Goal: Communication & Community: Answer question/provide support

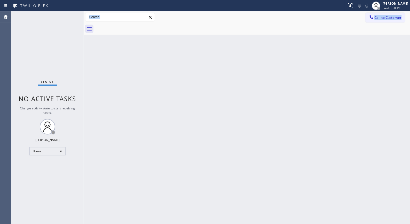
click at [289, 216] on div "Status No active tasks Change activity state to start receiving tasks. [PERSON_…" at bounding box center [210, 117] width 399 height 212
click at [38, 193] on div "Status No active tasks Change activity state to start receiving tasks. [PERSON_…" at bounding box center [47, 117] width 72 height 212
click at [394, 6] on span "Break | 59:23" at bounding box center [391, 8] width 17 height 4
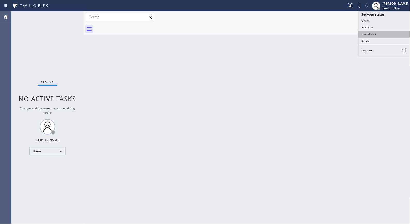
click at [381, 32] on button "Unavailable" at bounding box center [385, 34] width 52 height 7
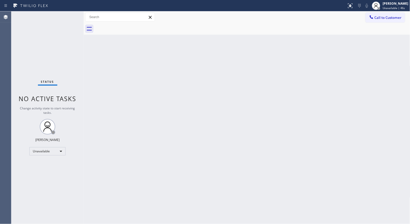
click at [160, 116] on div "Back to Dashboard Change Sender ID Customers Technicians Select a contact Outbo…" at bounding box center [247, 117] width 327 height 212
click at [174, 144] on div "Back to Dashboard Change Sender ID Customers Technicians Select a contact Outbo…" at bounding box center [247, 117] width 327 height 212
drag, startPoint x: 373, startPoint y: 20, endPoint x: 208, endPoint y: 68, distance: 171.5
click at [366, 21] on button "Call to Customer" at bounding box center [386, 18] width 40 height 10
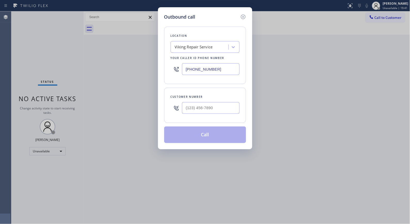
drag, startPoint x: 166, startPoint y: 64, endPoint x: 148, endPoint y: 61, distance: 19.0
click at [148, 62] on div "Outbound call Location Viking Repair Service Your caller id phone number [PHONE…" at bounding box center [205, 112] width 410 height 224
paste input "720) 740-5870"
type input "[PHONE_NUMBER]"
drag, startPoint x: 225, startPoint y: 108, endPoint x: 156, endPoint y: 106, distance: 69.8
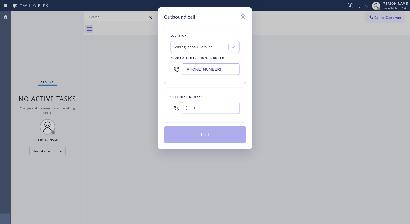
click at [156, 106] on div "Outbound call Location Viking Repair Service Your caller id phone number [PHONE…" at bounding box center [205, 112] width 410 height 224
paste input "832) 978-1705"
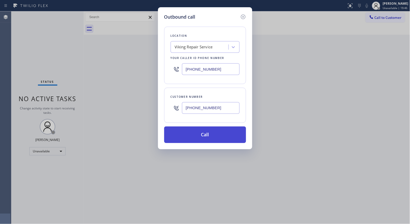
type input "[PHONE_NUMBER]"
click at [190, 131] on button "Call" at bounding box center [205, 134] width 82 height 17
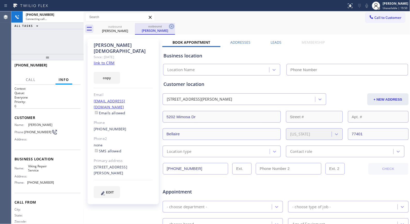
click at [174, 24] on icon at bounding box center [172, 26] width 6 height 6
type input "[PHONE_NUMBER]"
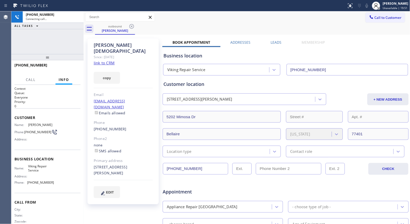
drag, startPoint x: 50, startPoint y: 59, endPoint x: 52, endPoint y: 44, distance: 15.2
click at [52, 44] on div "[PHONE_NUMBER] Connecting call… ALL TASKS ALL TASKS ACTIVE TASKS TASKS IN WRAP …" at bounding box center [47, 117] width 72 height 212
click at [78, 17] on icon at bounding box center [77, 17] width 6 height 6
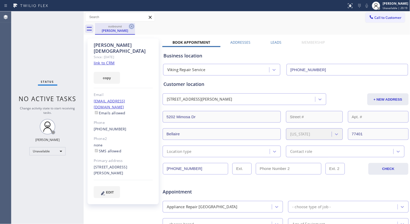
click at [130, 25] on icon at bounding box center [132, 26] width 6 height 6
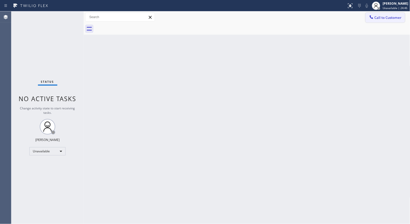
click at [383, 17] on span "Call to Customer" at bounding box center [388, 17] width 27 height 5
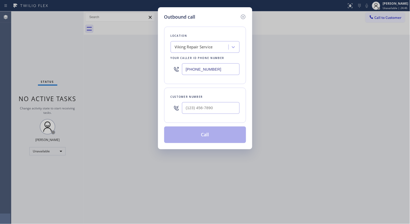
drag, startPoint x: 218, startPoint y: 66, endPoint x: 160, endPoint y: 39, distance: 63.3
click at [166, 47] on div "Location Viking Repair Service Your caller id phone number [PHONE_NUMBER]" at bounding box center [205, 55] width 82 height 57
paste input "888) 553-8605"
type input "[PHONE_NUMBER]"
drag, startPoint x: 215, startPoint y: 105, endPoint x: 139, endPoint y: 83, distance: 79.4
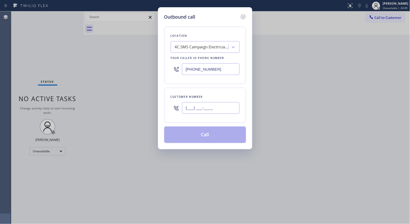
click at [164, 104] on div "Outbound call Location 4C.SMS Campaign Electricians Service Team Your caller id…" at bounding box center [205, 78] width 94 height 142
paste input "714) 597-4499"
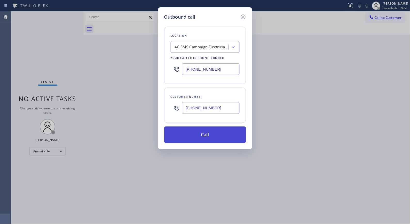
type input "[PHONE_NUMBER]"
click at [212, 136] on button "Call" at bounding box center [205, 134] width 82 height 17
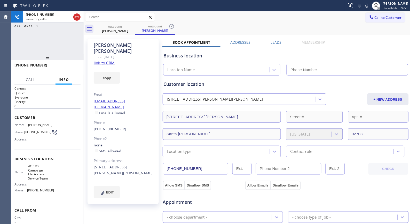
type input "[PHONE_NUMBER]"
click at [168, 26] on div "outbound" at bounding box center [155, 26] width 39 height 4
click at [130, 26] on icon at bounding box center [132, 26] width 6 height 6
click at [124, 26] on div "outbound" at bounding box center [115, 27] width 39 height 4
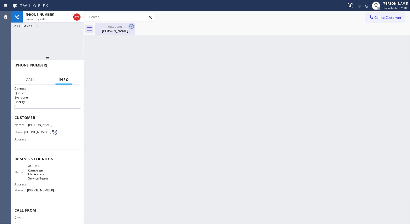
click at [134, 24] on icon at bounding box center [132, 26] width 6 height 6
click at [67, 66] on span "HANG UP" at bounding box center [69, 68] width 16 height 4
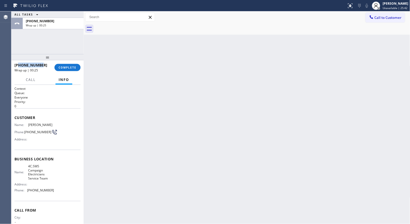
drag, startPoint x: 50, startPoint y: 65, endPoint x: 18, endPoint y: 63, distance: 32.4
click at [18, 63] on div "[PHONE_NUMBER]" at bounding box center [32, 65] width 36 height 5
copy span "7145974499"
click at [64, 64] on button "COMPLETE" at bounding box center [68, 67] width 26 height 7
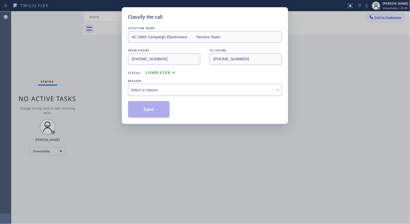
click at [261, 89] on div "Select a reason" at bounding box center [205, 90] width 148 height 6
click at [153, 110] on button "Save" at bounding box center [149, 109] width 42 height 17
click at [386, 22] on div "Classify the call LOCATION NAME [GEOGRAPHIC_DATA] Best Heating and Air Conditio…" at bounding box center [210, 117] width 399 height 212
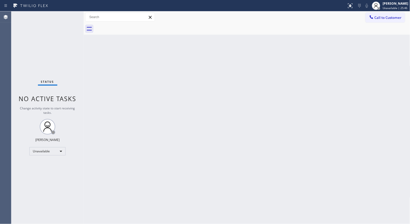
click at [386, 22] on button "Call to Customer" at bounding box center [386, 18] width 40 height 10
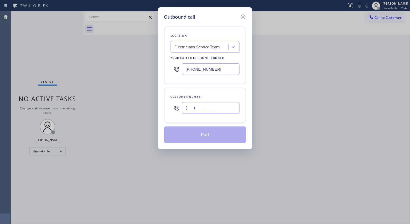
drag, startPoint x: 221, startPoint y: 108, endPoint x: 155, endPoint y: 81, distance: 71.2
click at [164, 102] on div "Outbound call Location Electricians Service Team Your caller id phone number [P…" at bounding box center [205, 78] width 94 height 142
paste input "714) 597-4499"
type input "[PHONE_NUMBER]"
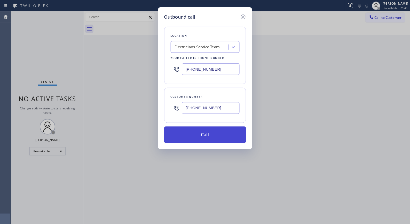
click at [211, 138] on button "Call" at bounding box center [205, 134] width 82 height 17
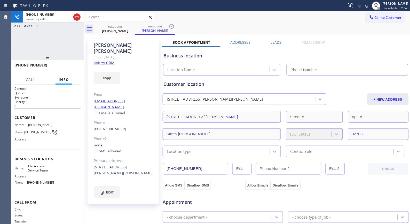
type input "[PHONE_NUMBER]"
drag, startPoint x: 172, startPoint y: 29, endPoint x: 167, endPoint y: 33, distance: 6.4
click at [172, 29] on icon at bounding box center [172, 26] width 6 height 6
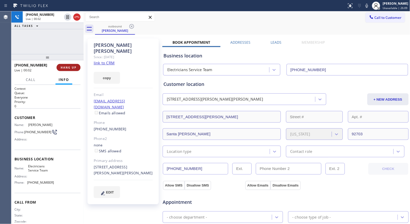
click at [68, 67] on span "HANG UP" at bounding box center [69, 68] width 16 height 4
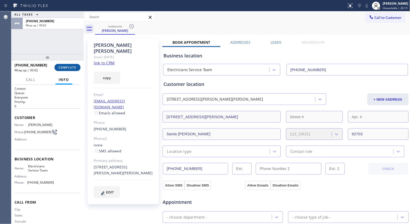
click at [71, 66] on span "COMPLETE" at bounding box center [68, 68] width 18 height 4
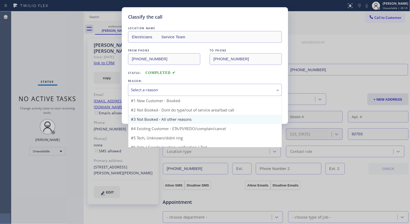
drag, startPoint x: 190, startPoint y: 95, endPoint x: 165, endPoint y: 106, distance: 28.1
click at [190, 95] on div "Select a reason" at bounding box center [205, 90] width 154 height 12
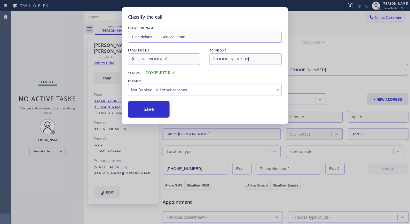
click at [163, 110] on button "Save" at bounding box center [149, 109] width 42 height 17
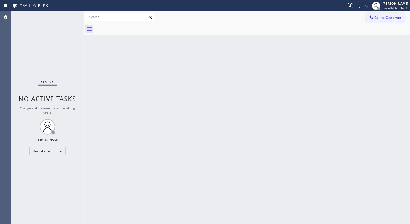
drag, startPoint x: 387, startPoint y: 19, endPoint x: 240, endPoint y: 34, distance: 148.5
click at [383, 19] on span "Call to Customer" at bounding box center [388, 17] width 27 height 5
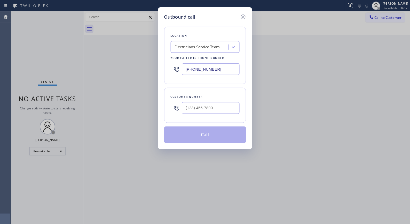
drag, startPoint x: 214, startPoint y: 70, endPoint x: 148, endPoint y: 0, distance: 95.6
click at [151, 41] on div "Outbound call Location Electricians Service Team Your caller id phone number [P…" at bounding box center [205, 112] width 410 height 224
paste input "562) 414-6833"
type input "[PHONE_NUMBER]"
click at [205, 109] on input "(___) ___-____" at bounding box center [211, 108] width 58 height 12
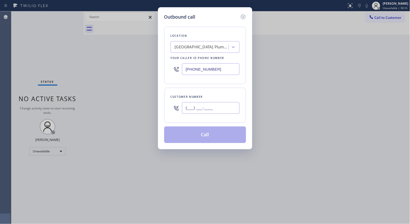
paste input "714) 495-1445"
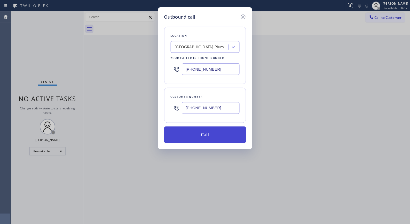
type input "[PHONE_NUMBER]"
click at [220, 135] on button "Call" at bounding box center [205, 134] width 82 height 17
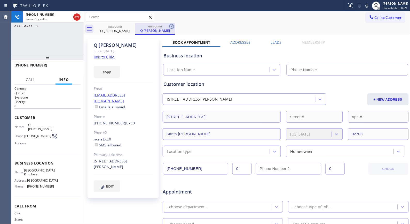
click at [171, 28] on icon at bounding box center [172, 26] width 6 height 6
type input "[PHONE_NUMBER]"
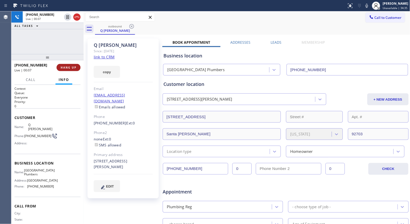
click at [67, 68] on span "HANG UP" at bounding box center [69, 68] width 16 height 4
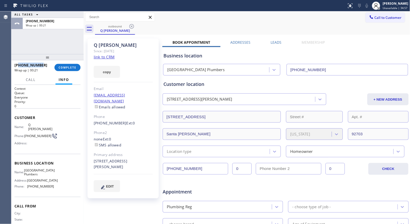
drag, startPoint x: 47, startPoint y: 64, endPoint x: 19, endPoint y: 63, distance: 28.2
click at [19, 63] on div "[PHONE_NUMBER]" at bounding box center [32, 65] width 36 height 5
copy span "7144951445"
click at [67, 68] on span "COMPLETE" at bounding box center [68, 68] width 18 height 4
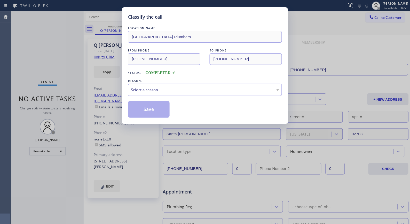
click at [208, 89] on div "Select a reason" at bounding box center [205, 90] width 148 height 6
click at [150, 110] on button "Save" at bounding box center [149, 109] width 42 height 17
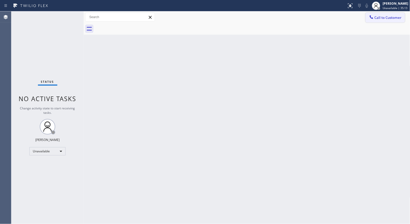
click at [388, 15] on span "Call to Customer" at bounding box center [388, 17] width 27 height 5
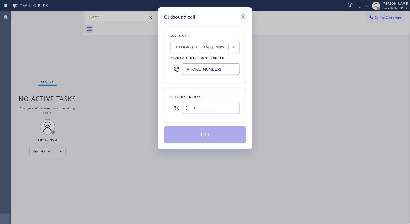
drag, startPoint x: 233, startPoint y: 109, endPoint x: 157, endPoint y: 91, distance: 78.8
click at [162, 111] on div "Outbound call Location [GEOGRAPHIC_DATA] Plumbers Your caller id phone number […" at bounding box center [205, 78] width 94 height 142
paste input "714) 495-1445"
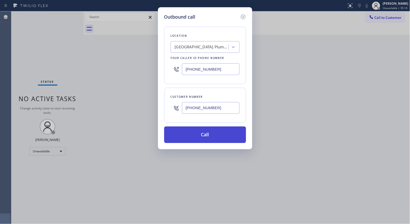
type input "[PHONE_NUMBER]"
click at [216, 139] on button "Call" at bounding box center [205, 134] width 82 height 17
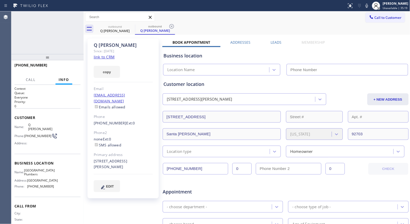
type input "[PHONE_NUMBER]"
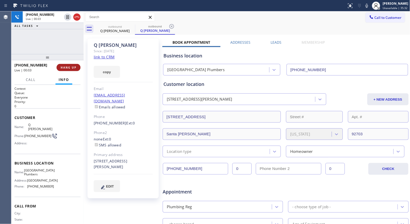
click at [68, 66] on span "HANG UP" at bounding box center [69, 68] width 16 height 4
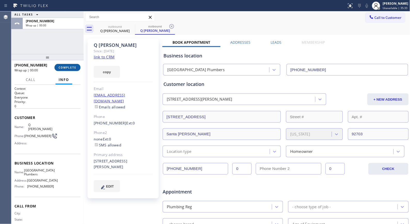
click at [68, 66] on span "COMPLETE" at bounding box center [68, 68] width 18 height 4
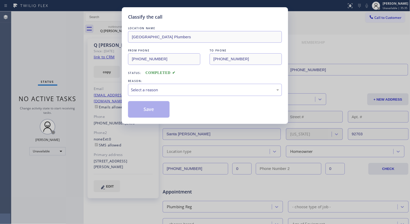
click at [194, 74] on div "Status: COMPLETED" at bounding box center [205, 71] width 154 height 8
click at [184, 87] on div "Select a reason" at bounding box center [205, 90] width 148 height 6
click at [155, 109] on button "Save" at bounding box center [149, 109] width 42 height 17
click at [111, 27] on div "Classify the call LOCATION NAME [GEOGRAPHIC_DATA] Plumbers FROM PHONE [PHONE_NU…" at bounding box center [205, 112] width 410 height 224
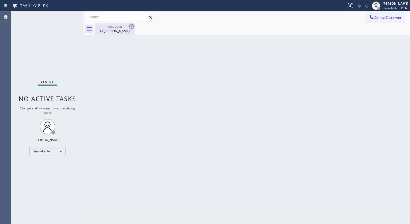
click at [132, 27] on icon at bounding box center [132, 26] width 6 height 6
click at [122, 25] on div "outbound" at bounding box center [115, 27] width 39 height 4
click at [130, 25] on div at bounding box center [252, 29] width 315 height 12
drag, startPoint x: 385, startPoint y: 17, endPoint x: 244, endPoint y: 44, distance: 143.9
click at [382, 18] on span "Call to Customer" at bounding box center [388, 17] width 27 height 5
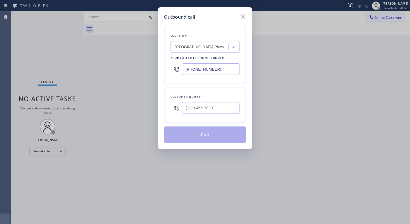
drag, startPoint x: 204, startPoint y: 65, endPoint x: 143, endPoint y: 50, distance: 62.9
click at [145, 53] on div "Outbound call Location [GEOGRAPHIC_DATA] Plumbers Your caller id phone number […" at bounding box center [205, 112] width 410 height 224
paste input "630) 791-5511"
type input "[PHONE_NUMBER]"
drag, startPoint x: 212, startPoint y: 107, endPoint x: 164, endPoint y: 107, distance: 47.8
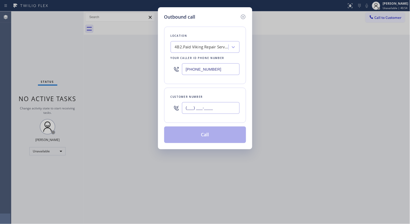
click at [164, 107] on div "Customer number (___) ___-____" at bounding box center [205, 105] width 82 height 35
paste input "312) 560-1388"
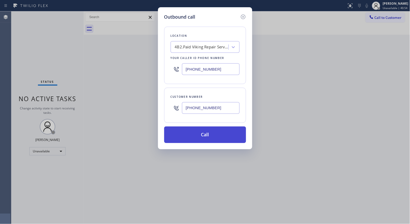
type input "[PHONE_NUMBER]"
click at [207, 134] on button "Call" at bounding box center [205, 134] width 82 height 17
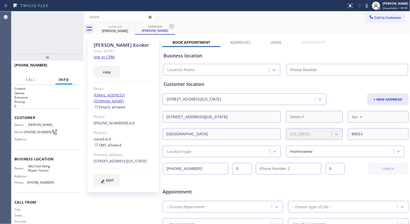
type input "[PHONE_NUMBER]"
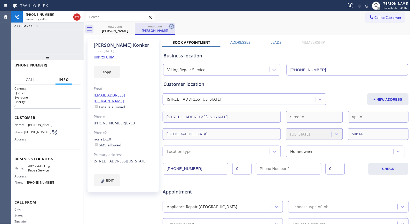
click at [170, 26] on icon at bounding box center [172, 26] width 6 height 6
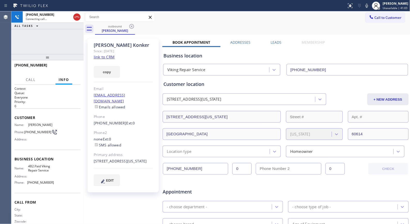
drag, startPoint x: 50, startPoint y: 59, endPoint x: 54, endPoint y: 40, distance: 20.1
click at [54, 40] on div "[PHONE_NUMBER] Connecting call… ALL TASKS ALL TASKS ACTIVE TASKS TASKS IN WRAP …" at bounding box center [47, 117] width 72 height 212
drag, startPoint x: 47, startPoint y: 57, endPoint x: 53, endPoint y: 42, distance: 15.9
click at [51, 45] on div "[PHONE_NUMBER] Connecting call… ALL TASKS ALL TASKS ACTIVE TASKS TASKS IN WRAP …" at bounding box center [47, 117] width 72 height 212
click at [368, 6] on icon at bounding box center [367, 6] width 3 height 4
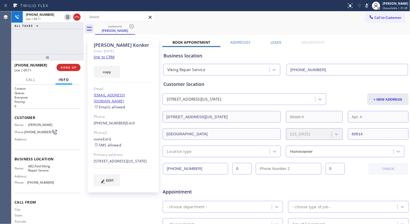
drag, startPoint x: 368, startPoint y: 7, endPoint x: 362, endPoint y: 6, distance: 6.0
click at [368, 7] on icon at bounding box center [367, 6] width 6 height 6
click at [369, 4] on icon at bounding box center [367, 6] width 6 height 6
click at [370, 6] on icon at bounding box center [367, 6] width 6 height 6
click at [368, 6] on icon at bounding box center [367, 6] width 6 height 6
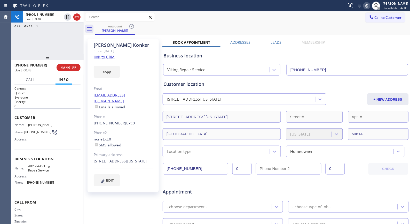
click at [368, 6] on icon at bounding box center [367, 6] width 6 height 6
click at [368, 6] on rect at bounding box center [367, 5] width 4 height 4
click at [368, 6] on icon at bounding box center [367, 6] width 6 height 6
click at [368, 6] on rect at bounding box center [367, 5] width 4 height 4
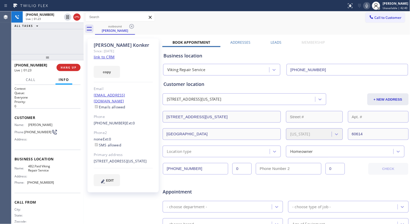
click at [368, 6] on icon at bounding box center [367, 6] width 6 height 6
click at [368, 6] on rect at bounding box center [367, 5] width 4 height 4
click at [58, 50] on div "[PHONE_NUMBER] Live | 01:58 ALL TASKS ALL TASKS ACTIVE TASKS TASKS IN WRAP UP" at bounding box center [47, 32] width 72 height 43
click at [53, 47] on div "[PHONE_NUMBER] Live | 02:00 ALL TASKS ALL TASKS ACTIVE TASKS TASKS IN WRAP UP" at bounding box center [47, 32] width 72 height 43
click at [269, 24] on div "outbound [PERSON_NAME]" at bounding box center [252, 29] width 315 height 12
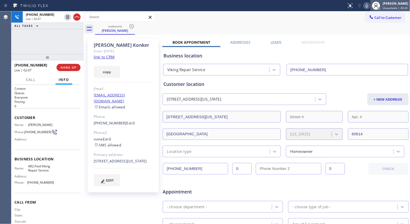
click at [373, 6] on div at bounding box center [376, 5] width 11 height 11
click at [370, 6] on icon at bounding box center [367, 6] width 6 height 6
click at [370, 7] on icon at bounding box center [367, 6] width 6 height 6
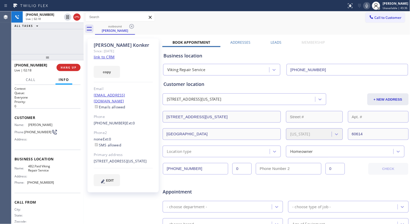
click at [370, 6] on icon at bounding box center [367, 6] width 6 height 6
click at [368, 3] on icon at bounding box center [367, 6] width 6 height 6
click at [368, 4] on icon at bounding box center [367, 6] width 3 height 4
click at [65, 39] on div "[PHONE_NUMBER] Live | 02:40 ALL TASKS ALL TASKS ACTIVE TASKS TASKS IN WRAP UP" at bounding box center [47, 32] width 72 height 43
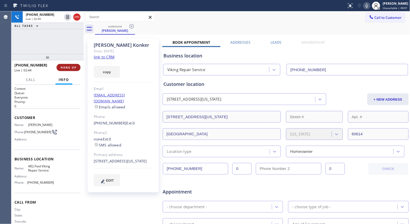
click at [71, 67] on span "HANG UP" at bounding box center [69, 68] width 16 height 4
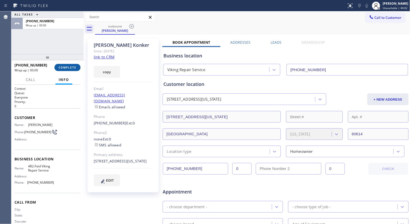
click at [71, 67] on span "COMPLETE" at bounding box center [68, 68] width 18 height 4
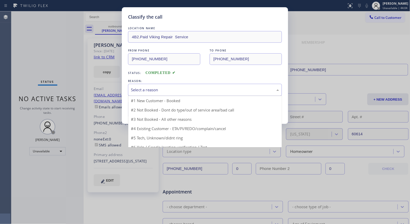
click at [232, 88] on div "Select a reason" at bounding box center [205, 90] width 148 height 6
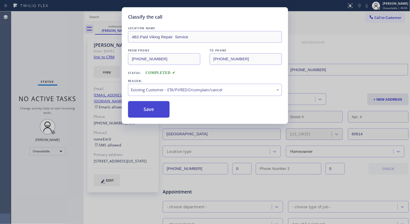
click at [159, 115] on button "Save" at bounding box center [149, 109] width 42 height 17
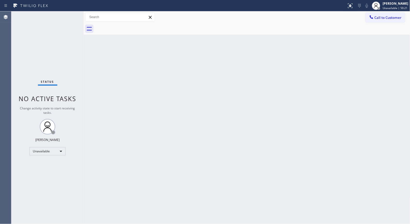
click at [378, 21] on button "Call to Customer" at bounding box center [386, 18] width 40 height 10
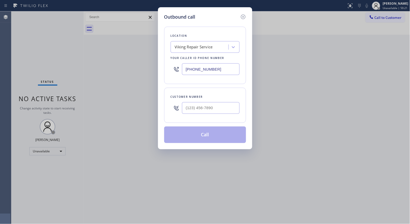
drag, startPoint x: 217, startPoint y: 70, endPoint x: 152, endPoint y: 43, distance: 70.4
click at [154, 48] on div "Outbound call Location Viking Repair Service Your caller id phone number [PHONE…" at bounding box center [205, 112] width 410 height 224
paste input "760) 642-6449"
type input "[PHONE_NUMBER]"
drag, startPoint x: 216, startPoint y: 105, endPoint x: 138, endPoint y: 72, distance: 84.1
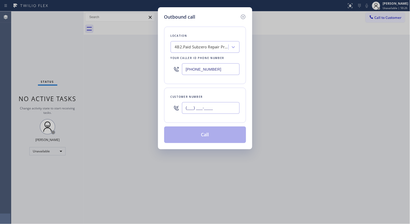
click at [153, 99] on div "Outbound call Location 4B2.Paid Subzero Repair Professionals Your caller id pho…" at bounding box center [205, 112] width 410 height 224
paste input "760) 642-6449"
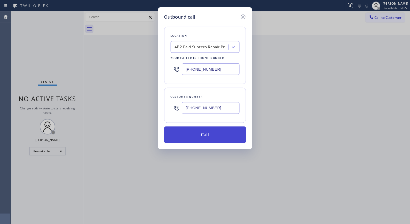
type input "[PHONE_NUMBER]"
click at [205, 136] on button "Call" at bounding box center [205, 134] width 82 height 17
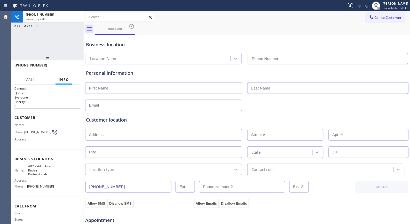
type input "[PHONE_NUMBER]"
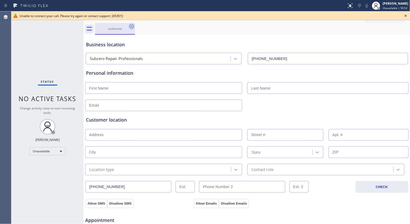
click at [133, 25] on icon at bounding box center [131, 26] width 5 height 5
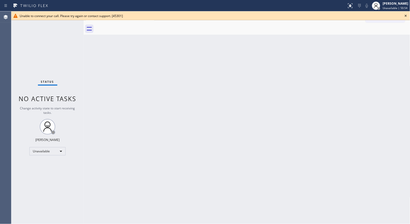
click at [405, 16] on icon at bounding box center [406, 16] width 6 height 6
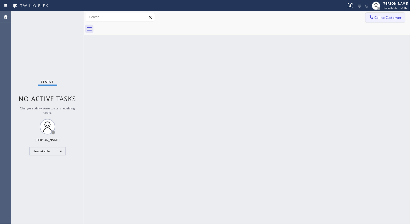
click at [368, 20] on button "Call to Customer" at bounding box center [386, 18] width 40 height 10
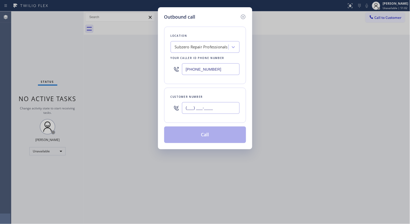
drag, startPoint x: 228, startPoint y: 108, endPoint x: 173, endPoint y: 102, distance: 55.9
click at [173, 102] on div "(___) ___-____" at bounding box center [205, 107] width 69 height 17
paste input "858) 337-6870"
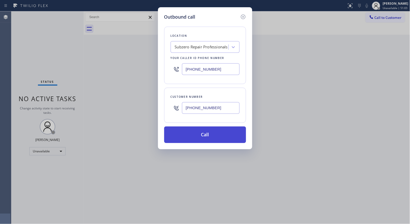
type input "[PHONE_NUMBER]"
click at [206, 135] on button "Call" at bounding box center [205, 134] width 82 height 17
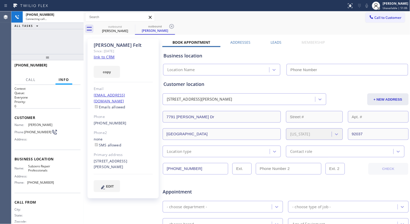
type input "[PHONE_NUMBER]"
click at [172, 29] on icon at bounding box center [172, 26] width 6 height 6
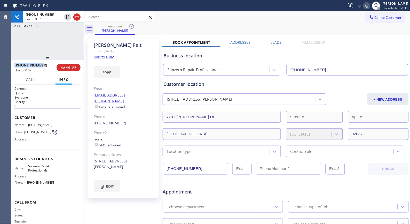
copy span "[PHONE_NUMBER]"
drag, startPoint x: 42, startPoint y: 65, endPoint x: 14, endPoint y: 65, distance: 27.9
click at [14, 65] on div "[PHONE_NUMBER] Live | 00:07 HANG UP" at bounding box center [47, 67] width 72 height 14
click at [72, 66] on span "HANG UP" at bounding box center [69, 68] width 16 height 4
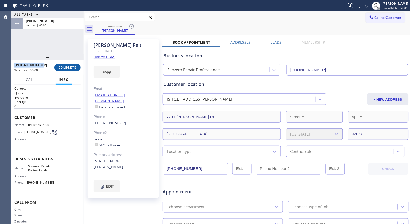
click at [73, 66] on span "COMPLETE" at bounding box center [68, 68] width 18 height 4
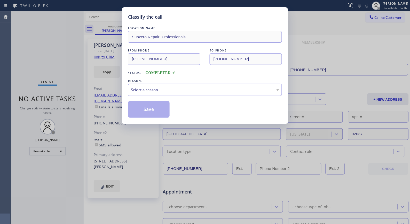
click at [177, 90] on div "Select a reason" at bounding box center [205, 90] width 148 height 6
click at [156, 107] on button "Save" at bounding box center [149, 109] width 42 height 17
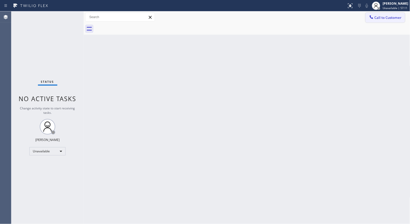
click at [379, 14] on button "Call to Customer" at bounding box center [386, 18] width 40 height 10
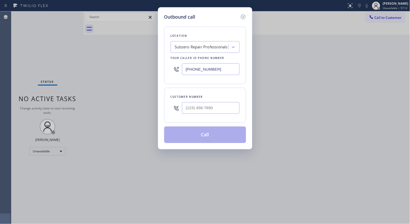
drag, startPoint x: 229, startPoint y: 64, endPoint x: 141, endPoint y: 29, distance: 94.3
click at [151, 55] on div "Outbound call Location Subzero Repair Professionals Your caller id phone number…" at bounding box center [205, 112] width 410 height 224
paste input "323) 416-2342"
type input "[PHONE_NUMBER]"
click at [228, 112] on input "(___) ___-____" at bounding box center [211, 108] width 58 height 12
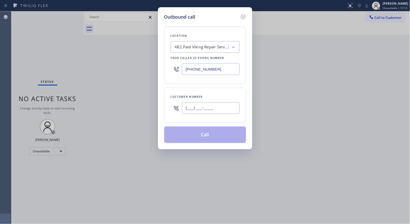
paste input "818) 808-7063"
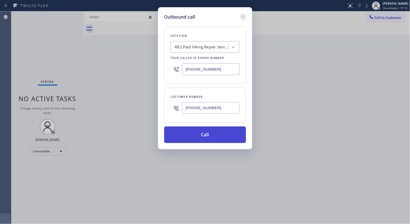
type input "[PHONE_NUMBER]"
click at [209, 134] on button "Call" at bounding box center [205, 134] width 82 height 17
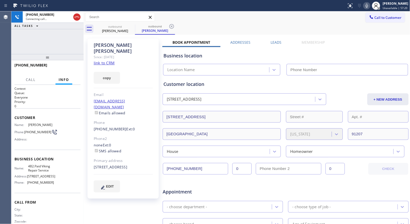
drag, startPoint x: 171, startPoint y: 25, endPoint x: 154, endPoint y: 0, distance: 29.8
click at [170, 25] on icon at bounding box center [172, 26] width 6 height 6
type input "[PHONE_NUMBER]"
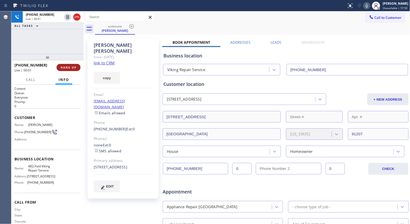
click at [70, 68] on span "HANG UP" at bounding box center [69, 68] width 16 height 4
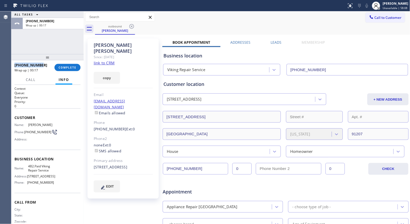
drag, startPoint x: 40, startPoint y: 65, endPoint x: 14, endPoint y: 64, distance: 25.6
click at [14, 64] on div "[PHONE_NUMBER]" at bounding box center [32, 65] width 36 height 5
copy span "[PHONE_NUMBER]"
click at [71, 66] on span "COMPLETE" at bounding box center [68, 68] width 18 height 4
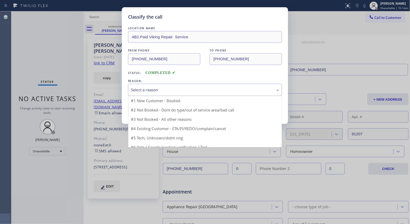
click at [206, 92] on div "Select a reason" at bounding box center [205, 90] width 148 height 6
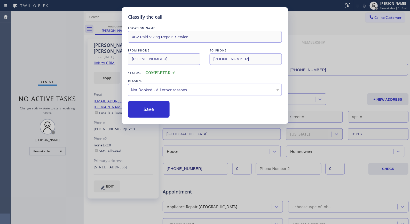
click at [157, 108] on button "Save" at bounding box center [149, 109] width 42 height 17
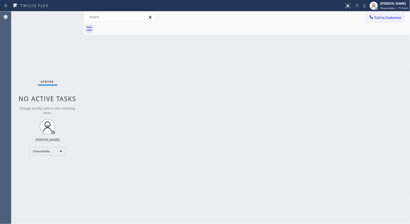
drag, startPoint x: 389, startPoint y: 19, endPoint x: 259, endPoint y: 39, distance: 131.5
click at [356, 20] on div "Call to Customer Outbound call Location Viking Repair Service Your caller id ph…" at bounding box center [247, 17] width 327 height 9
click at [389, 20] on span "Call to Customer" at bounding box center [388, 17] width 27 height 5
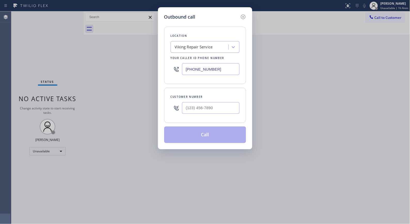
drag, startPoint x: 221, startPoint y: 72, endPoint x: 143, endPoint y: 51, distance: 80.8
click at [145, 55] on div "Outbound call Location Viking Repair Service Your caller id phone number [PHONE…" at bounding box center [205, 112] width 410 height 224
paste input "773) 830-4668"
type input "[PHONE_NUMBER]"
click at [212, 104] on input "(___) ___-____" at bounding box center [211, 108] width 58 height 12
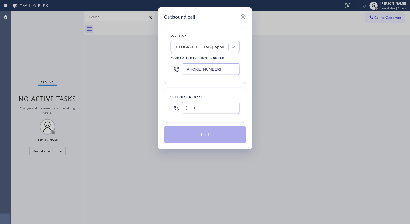
paste input "773) 844-3515"
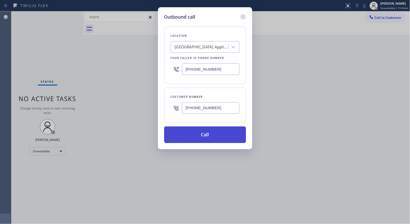
type input "[PHONE_NUMBER]"
click at [212, 133] on button "Call" at bounding box center [205, 134] width 82 height 17
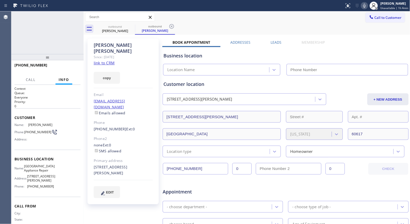
type input "[PHONE_NUMBER]"
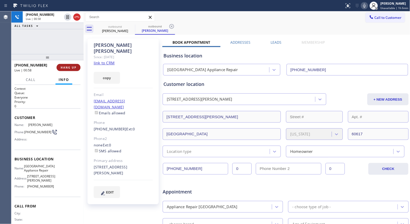
click at [65, 66] on span "HANG UP" at bounding box center [69, 68] width 16 height 4
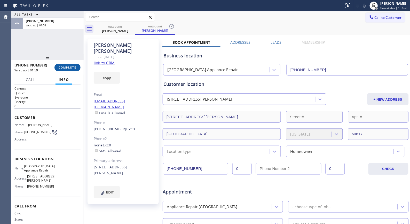
click at [68, 66] on span "COMPLETE" at bounding box center [68, 68] width 18 height 4
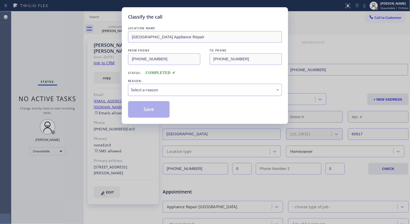
click at [188, 91] on div "Select a reason" at bounding box center [205, 90] width 148 height 6
click at [145, 111] on button "Save" at bounding box center [149, 109] width 42 height 17
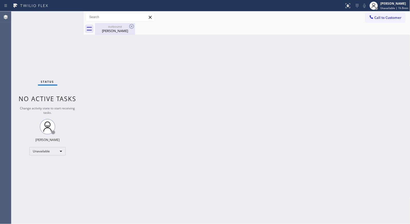
click at [113, 28] on div "outbound" at bounding box center [115, 27] width 39 height 4
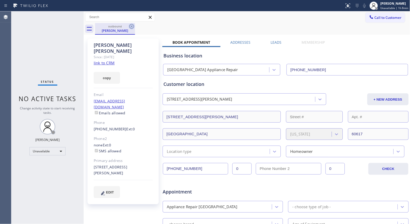
click at [131, 27] on icon at bounding box center [131, 26] width 5 height 5
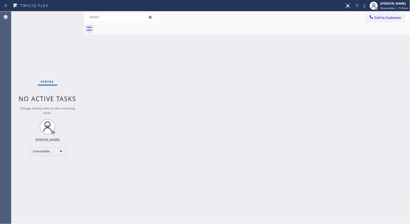
click at [148, 64] on div "Back to Dashboard Change Sender ID Customers Technicians Select a contact Outbo…" at bounding box center [247, 117] width 327 height 212
drag, startPoint x: 381, startPoint y: 17, endPoint x: 227, endPoint y: 51, distance: 157.5
click at [380, 17] on span "Call to Customer" at bounding box center [388, 17] width 27 height 5
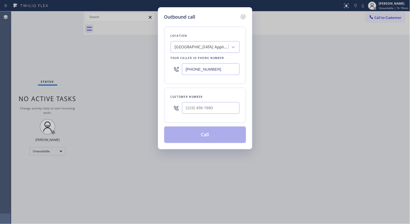
drag, startPoint x: 181, startPoint y: 59, endPoint x: 143, endPoint y: 13, distance: 59.2
click at [156, 49] on div "Outbound call Location [GEOGRAPHIC_DATA] Appliance Repair Your caller id phone …" at bounding box center [205, 112] width 410 height 224
paste input "415) 841-248"
type input "[PHONE_NUMBER]"
click at [211, 111] on input "(___) ___-____" at bounding box center [211, 108] width 58 height 12
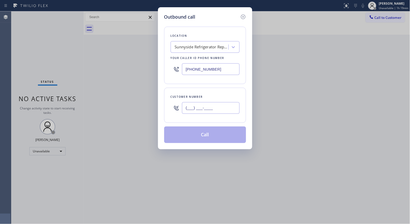
paste input "415) 922-0179"
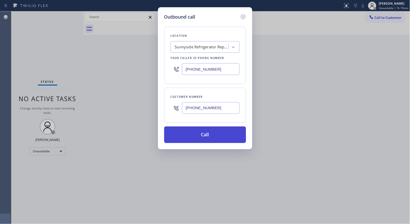
type input "[PHONE_NUMBER]"
click at [221, 134] on button "Call" at bounding box center [205, 134] width 82 height 17
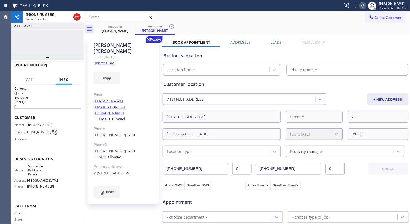
type input "[PHONE_NUMBER]"
click at [172, 26] on icon at bounding box center [172, 26] width 6 height 6
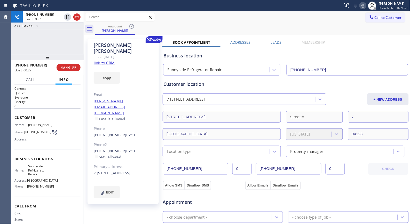
click at [363, 7] on icon at bounding box center [363, 6] width 6 height 6
click at [364, 8] on icon at bounding box center [363, 6] width 6 height 6
click at [366, 7] on icon at bounding box center [363, 6] width 6 height 6
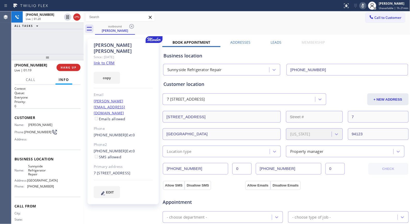
click at [366, 7] on icon at bounding box center [363, 6] width 6 height 6
click at [364, 7] on icon at bounding box center [363, 6] width 6 height 6
click at [187, 24] on div "outbound [PERSON_NAME]" at bounding box center [252, 29] width 315 height 12
click at [366, 6] on icon at bounding box center [363, 6] width 6 height 6
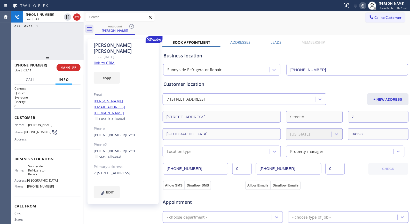
click at [187, 33] on div "outbound [PERSON_NAME]" at bounding box center [252, 29] width 315 height 12
click at [362, 6] on icon at bounding box center [363, 6] width 6 height 6
click at [364, 4] on icon at bounding box center [363, 6] width 6 height 6
click at [364, 6] on icon at bounding box center [363, 6] width 6 height 6
click at [363, 5] on icon at bounding box center [363, 6] width 3 height 4
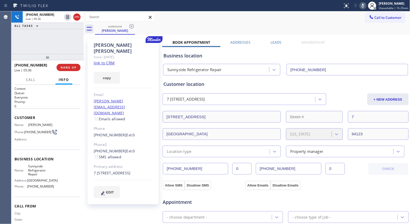
click at [364, 7] on icon at bounding box center [363, 6] width 6 height 6
click at [229, 30] on div "outbound [PERSON_NAME]" at bounding box center [252, 29] width 315 height 12
click at [363, 8] on icon at bounding box center [363, 6] width 6 height 6
click at [68, 18] on icon at bounding box center [68, 17] width 6 height 6
click at [53, 36] on div "[PHONE_NUMBER] Live | 11:08 ALL TASKS ALL TASKS ACTIVE TASKS TASKS IN WRAP UP" at bounding box center [47, 32] width 72 height 43
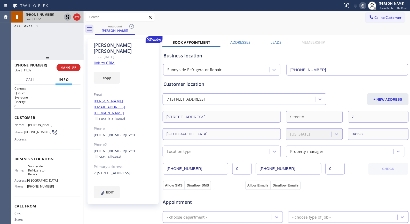
click at [193, 21] on div "Call to Customer Outbound call Location [GEOGRAPHIC_DATA] Refrigerator Repair Y…" at bounding box center [247, 17] width 327 height 9
click at [202, 21] on div "Call to Customer Outbound call Location [GEOGRAPHIC_DATA] Refrigerator Repair Y…" at bounding box center [247, 17] width 327 height 9
click at [58, 40] on div "[PHONE_NUMBER] Live | 11:40 ALL TASKS ALL TASKS ACTIVE TASKS TASKS IN WRAP UP" at bounding box center [47, 32] width 72 height 43
click at [294, 20] on div "Call to Customer Outbound call Location [GEOGRAPHIC_DATA] Refrigerator Repair Y…" at bounding box center [247, 17] width 327 height 9
click at [70, 36] on div "[PHONE_NUMBER] Live | 11:45 ALL TASKS ALL TASKS ACTIVE TASKS TASKS IN WRAP UP" at bounding box center [47, 32] width 72 height 43
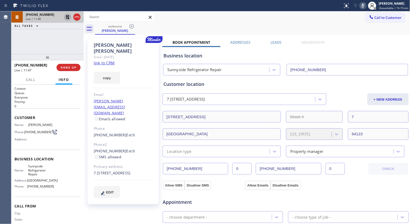
click at [154, 32] on div "outbound [PERSON_NAME]" at bounding box center [252, 29] width 315 height 12
click at [143, 27] on div "outbound [PERSON_NAME]" at bounding box center [252, 29] width 315 height 12
click at [69, 17] on icon at bounding box center [68, 17] width 6 height 6
click at [366, 7] on icon at bounding box center [363, 6] width 6 height 6
click at [191, 24] on div "outbound [PERSON_NAME]" at bounding box center [252, 29] width 315 height 12
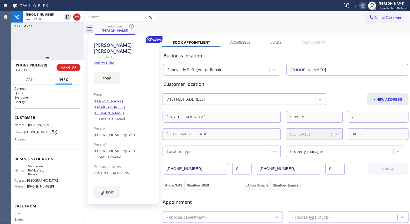
click at [200, 24] on div "outbound [PERSON_NAME]" at bounding box center [252, 29] width 315 height 12
click at [66, 50] on div "[PHONE_NUMBER] Live | 12:29 ALL TASKS ALL TASKS ACTIVE TASKS TASKS IN WRAP UP" at bounding box center [47, 32] width 72 height 43
click at [189, 25] on div "outbound [PERSON_NAME]" at bounding box center [252, 29] width 315 height 12
click at [230, 29] on div "outbound [PERSON_NAME]" at bounding box center [252, 29] width 315 height 12
click at [185, 23] on div "outbound [PERSON_NAME]" at bounding box center [252, 29] width 315 height 12
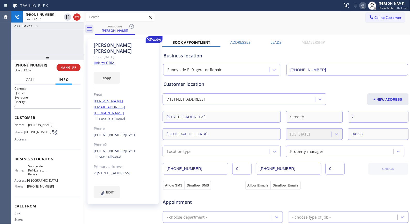
click at [68, 42] on div "[PHONE_NUMBER] Live | 12:57 ALL TASKS ALL TASKS ACTIVE TASKS TASKS IN WRAP UP" at bounding box center [47, 32] width 72 height 43
click at [169, 193] on div "Appointment" at bounding box center [203, 199] width 82 height 12
click at [198, 20] on div "Call to Customer Outbound call Location [GEOGRAPHIC_DATA] Refrigerator Repair Y…" at bounding box center [247, 17] width 327 height 9
click at [366, 5] on icon at bounding box center [363, 6] width 6 height 6
drag, startPoint x: 364, startPoint y: 6, endPoint x: 358, endPoint y: 11, distance: 7.5
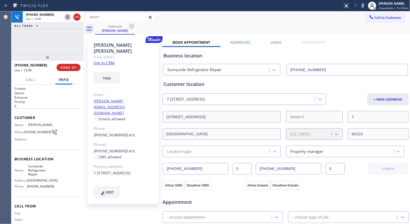
click at [364, 6] on icon at bounding box center [363, 6] width 6 height 6
drag, startPoint x: 234, startPoint y: 28, endPoint x: 236, endPoint y: 24, distance: 4.7
click at [234, 28] on div "outbound [PERSON_NAME]" at bounding box center [252, 29] width 315 height 12
click at [364, 7] on icon at bounding box center [363, 6] width 3 height 4
click at [209, 21] on div "Call to Customer Outbound call Location [GEOGRAPHIC_DATA] Refrigerator Repair Y…" at bounding box center [247, 17] width 327 height 9
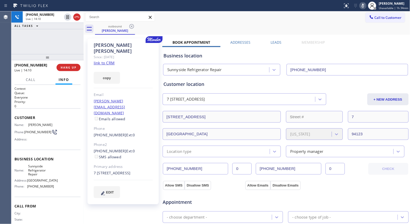
click at [364, 6] on icon at bounding box center [363, 6] width 3 height 4
click at [366, 6] on icon at bounding box center [363, 6] width 6 height 6
click at [67, 17] on icon at bounding box center [68, 17] width 6 height 6
click at [194, 25] on div "outbound [PERSON_NAME]" at bounding box center [252, 29] width 315 height 12
click at [179, 28] on div "outbound [PERSON_NAME]" at bounding box center [252, 29] width 315 height 12
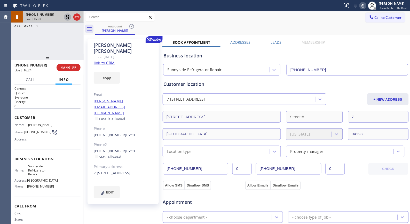
click at [221, 30] on div "outbound [PERSON_NAME]" at bounding box center [252, 29] width 315 height 12
click at [70, 19] on icon at bounding box center [68, 17] width 6 height 6
click at [364, 7] on icon at bounding box center [363, 6] width 3 height 4
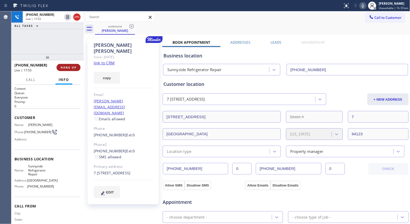
click at [74, 67] on span "HANG UP" at bounding box center [69, 68] width 16 height 4
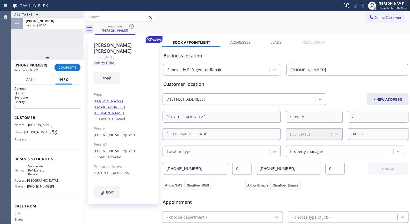
click at [197, 19] on div "Call to Customer Outbound call Location [GEOGRAPHIC_DATA] Refrigerator Repair Y…" at bounding box center [247, 17] width 327 height 9
click at [72, 67] on span "COMPLETE" at bounding box center [68, 68] width 18 height 4
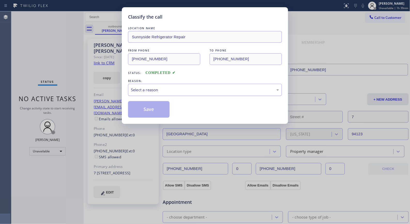
click at [192, 94] on div "Select a reason" at bounding box center [205, 90] width 154 height 12
click at [153, 110] on button "Save" at bounding box center [149, 109] width 42 height 17
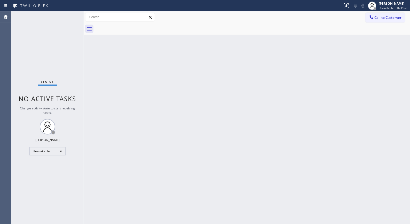
click at [176, 108] on div "Back to Dashboard Change Sender ID Customers Technicians Select a contact Outbo…" at bounding box center [247, 117] width 327 height 212
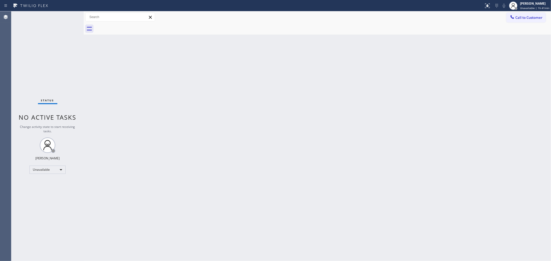
click at [259, 79] on div "Back to Dashboard Change Sender ID Customers Technicians Select a contact Outbo…" at bounding box center [317, 136] width 467 height 250
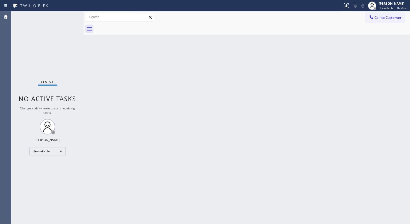
drag, startPoint x: 379, startPoint y: 18, endPoint x: 227, endPoint y: 47, distance: 155.1
click at [376, 19] on span "Call to Customer" at bounding box center [388, 17] width 27 height 5
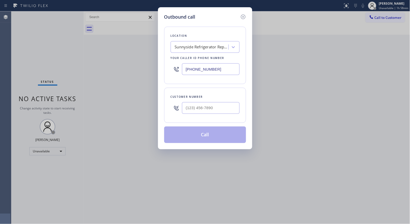
drag, startPoint x: 223, startPoint y: 70, endPoint x: 156, endPoint y: 53, distance: 68.5
click at [159, 56] on div "Outbound call Location [GEOGRAPHIC_DATA] Refrigerator Repair Your caller id pho…" at bounding box center [205, 78] width 94 height 142
paste input "213) 722-3593"
type input "[PHONE_NUMBER]"
drag, startPoint x: 220, startPoint y: 110, endPoint x: 167, endPoint y: 104, distance: 52.7
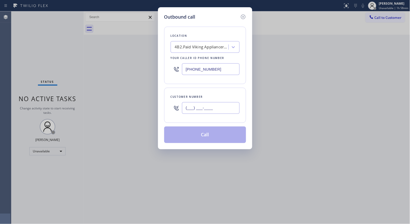
click at [167, 104] on div "Customer number (___) ___-____" at bounding box center [205, 105] width 82 height 35
paste input "424) 799-6857"
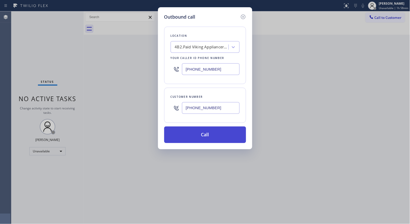
type input "[PHONE_NUMBER]"
click at [208, 137] on button "Call" at bounding box center [205, 134] width 82 height 17
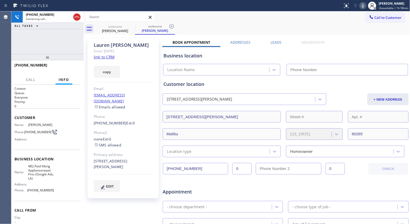
type input "[PHONE_NUMBER]"
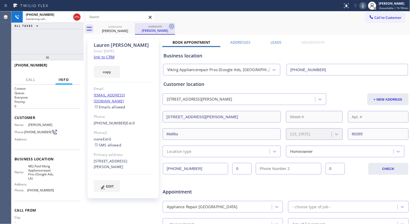
click at [174, 25] on icon at bounding box center [172, 26] width 6 height 6
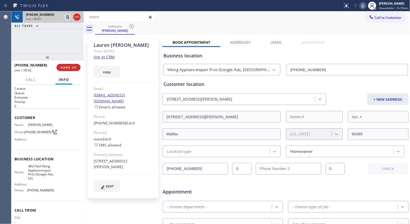
click at [81, 18] on div at bounding box center [72, 16] width 19 height 11
click at [77, 18] on icon at bounding box center [77, 17] width 6 height 6
click at [70, 68] on span "HANG UP" at bounding box center [69, 68] width 16 height 4
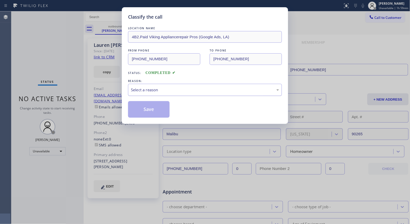
click at [181, 93] on div "Select a reason" at bounding box center [205, 90] width 154 height 12
click at [155, 109] on button "Save" at bounding box center [149, 109] width 42 height 17
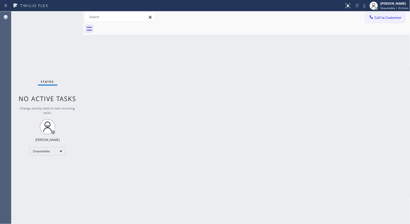
click at [384, 21] on button "Call to Customer" at bounding box center [386, 18] width 40 height 10
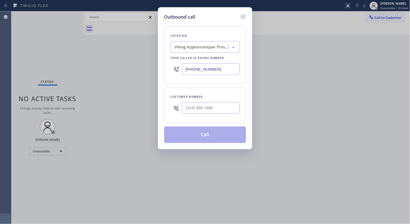
drag, startPoint x: 222, startPoint y: 68, endPoint x: 161, endPoint y: 43, distance: 66.0
click at [167, 49] on div "Location Viking Appliancerepair Pros (Google Ads, [GEOGRAPHIC_DATA]) Your calle…" at bounding box center [205, 55] width 82 height 57
paste input "480) 618-7320"
type input "[PHONE_NUMBER]"
drag, startPoint x: 225, startPoint y: 110, endPoint x: 166, endPoint y: 100, distance: 60.0
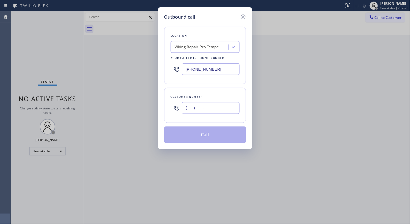
click at [168, 101] on div "Customer number (___) ___-____" at bounding box center [205, 105] width 82 height 35
paste input "760) 902-6999"
type input "[PHONE_NUMBER]"
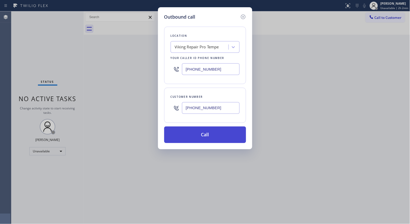
click at [213, 132] on button "Call" at bounding box center [205, 134] width 82 height 17
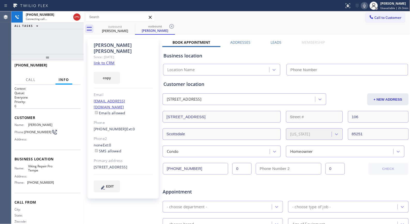
type input "[PHONE_NUMBER]"
click at [176, 25] on div "outbound [PERSON_NAME] outbound [PERSON_NAME]" at bounding box center [252, 29] width 315 height 12
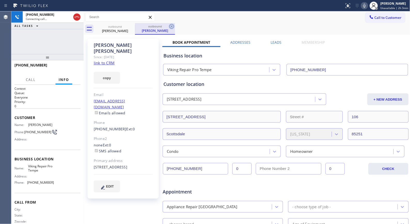
click at [172, 26] on icon at bounding box center [171, 26] width 5 height 5
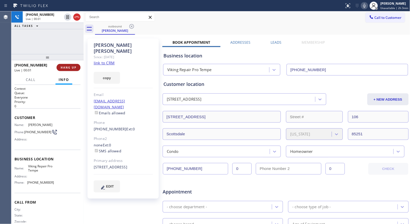
click at [71, 68] on span "HANG UP" at bounding box center [69, 68] width 16 height 4
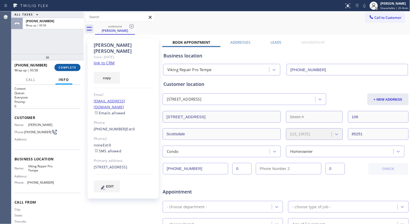
click at [74, 66] on span "COMPLETE" at bounding box center [68, 68] width 18 height 4
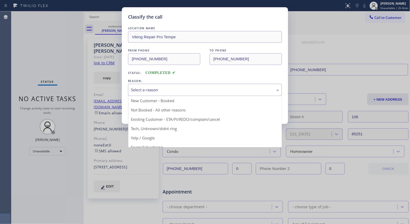
drag, startPoint x: 182, startPoint y: 91, endPoint x: 177, endPoint y: 96, distance: 7.0
click at [182, 91] on div "Select a reason" at bounding box center [205, 90] width 148 height 6
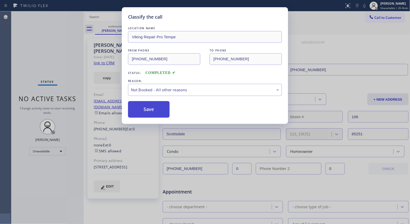
click at [157, 110] on button "Save" at bounding box center [149, 109] width 42 height 17
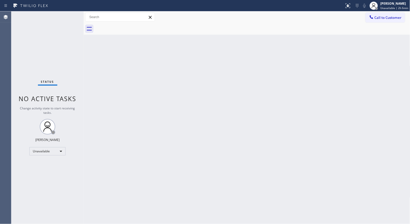
drag, startPoint x: 379, startPoint y: 18, endPoint x: 333, endPoint y: 26, distance: 45.9
click at [378, 19] on span "Call to Customer" at bounding box center [388, 17] width 27 height 5
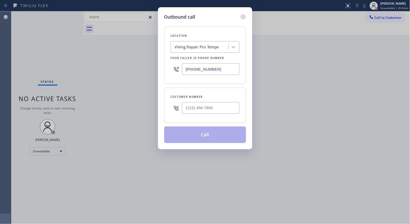
drag, startPoint x: 215, startPoint y: 68, endPoint x: 167, endPoint y: 50, distance: 50.9
click at [169, 52] on div "Location Viking Repair Pro Tempe Your caller id phone number [PHONE_NUMBER]" at bounding box center [205, 55] width 82 height 57
paste input "833) 905-2828"
type input "[PHONE_NUMBER]"
drag, startPoint x: 225, startPoint y: 110, endPoint x: 148, endPoint y: 80, distance: 83.3
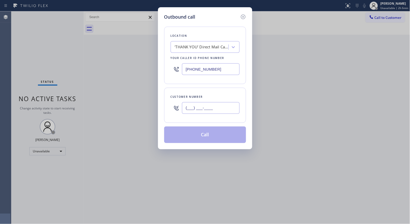
click at [155, 105] on div "Outbound call Location ‘THANK‌ ‌YOU’‌ ‌Direct‌ ‌Mail‌ ‌Campaign‌ 2 (up to $50 o…" at bounding box center [205, 112] width 410 height 224
paste input "714) 394-2519"
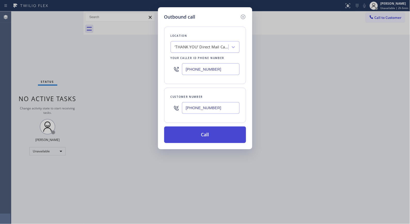
type input "[PHONE_NUMBER]"
click at [204, 128] on button "Call" at bounding box center [205, 134] width 82 height 17
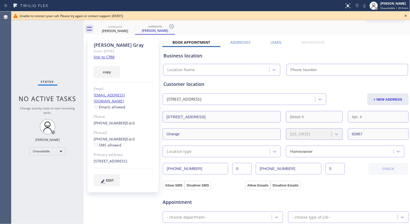
type input "[PHONE_NUMBER]"
click at [150, 53] on div "Since: [DATE]" at bounding box center [123, 51] width 59 height 6
click at [405, 15] on icon at bounding box center [406, 16] width 6 height 6
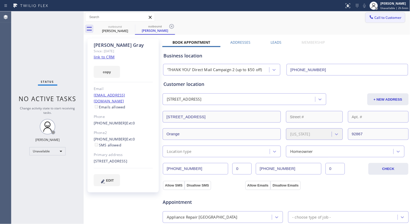
click at [389, 18] on span "Call to Customer" at bounding box center [388, 17] width 27 height 5
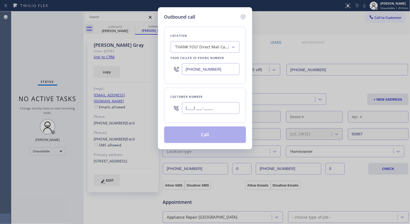
drag, startPoint x: 219, startPoint y: 108, endPoint x: 152, endPoint y: 88, distance: 69.8
click at [169, 104] on div "Customer number (___) ___-____" at bounding box center [205, 105] width 82 height 35
paste input "714) 394-2519"
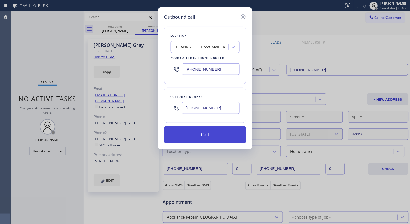
type input "[PHONE_NUMBER]"
click at [214, 136] on button "Call" at bounding box center [205, 134] width 82 height 17
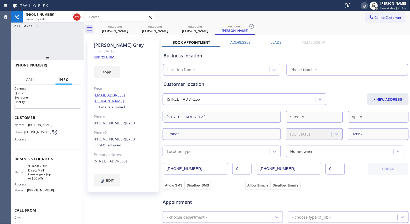
type input "[PHONE_NUMBER]"
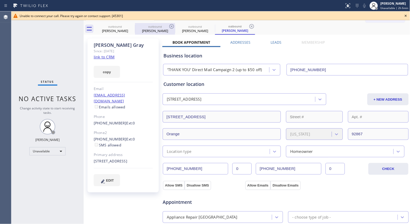
click at [162, 29] on div "[PERSON_NAME]" at bounding box center [155, 30] width 39 height 5
click at [172, 27] on icon at bounding box center [171, 26] width 5 height 5
click at [0, 0] on icon at bounding box center [0, 0] width 0 height 0
click at [174, 26] on icon at bounding box center [171, 26] width 5 height 5
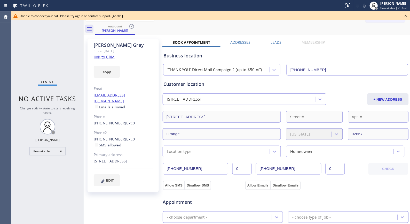
click at [174, 26] on div "outbound [PERSON_NAME]" at bounding box center [252, 29] width 315 height 12
click at [134, 25] on icon at bounding box center [131, 26] width 5 height 5
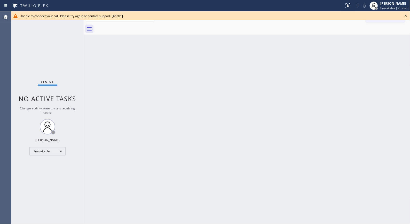
click at [406, 15] on icon at bounding box center [406, 16] width 6 height 6
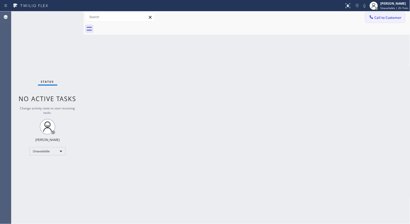
click at [385, 19] on span "Call to Customer" at bounding box center [388, 17] width 27 height 5
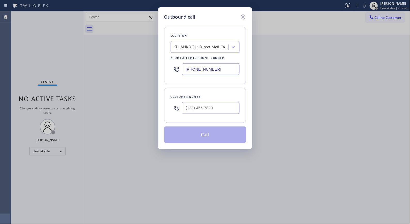
drag, startPoint x: 199, startPoint y: 65, endPoint x: 144, endPoint y: 35, distance: 62.9
click at [152, 47] on div "Outbound call Location ‘THANK‌ ‌YOU’‌ ‌Direct‌ ‌Mail‌ ‌Campaign‌ 2 (up to $50 o…" at bounding box center [205, 112] width 410 height 224
paste input "714) 855-4254"
type input "[PHONE_NUMBER]"
click at [201, 107] on input "(___) ___-____" at bounding box center [211, 108] width 58 height 12
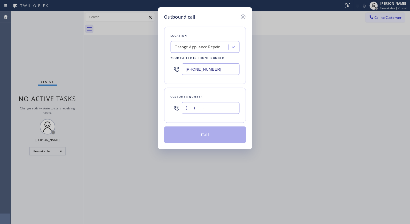
paste input "714) 394-2519"
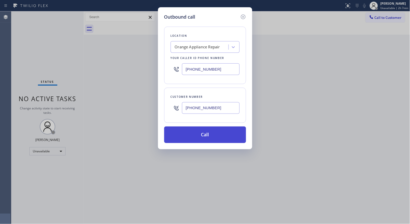
type input "[PHONE_NUMBER]"
click at [217, 133] on button "Call" at bounding box center [205, 134] width 82 height 17
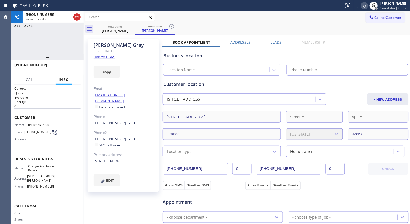
type input "[PHONE_NUMBER]"
click at [171, 29] on icon at bounding box center [172, 26] width 6 height 6
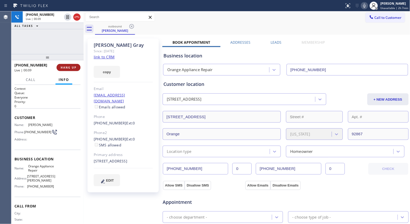
click at [71, 67] on span "HANG UP" at bounding box center [69, 68] width 16 height 4
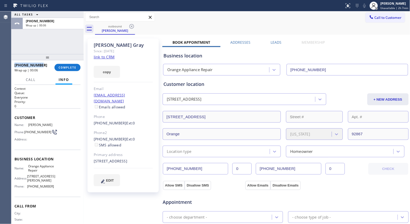
drag, startPoint x: 43, startPoint y: 66, endPoint x: 14, endPoint y: 64, distance: 28.7
click at [14, 64] on div "[PHONE_NUMBER]" at bounding box center [32, 65] width 36 height 5
copy span "[PHONE_NUMBER]"
click at [66, 64] on button "COMPLETE" at bounding box center [68, 67] width 26 height 7
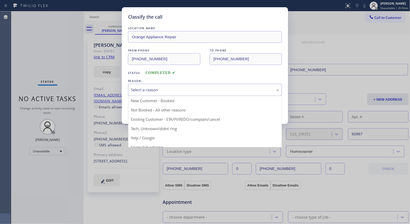
click at [171, 90] on div "Select a reason" at bounding box center [205, 90] width 148 height 6
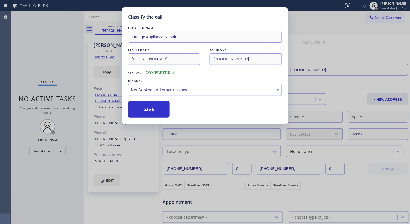
click at [156, 107] on button "Save" at bounding box center [149, 109] width 42 height 17
